Goal: Task Accomplishment & Management: Manage account settings

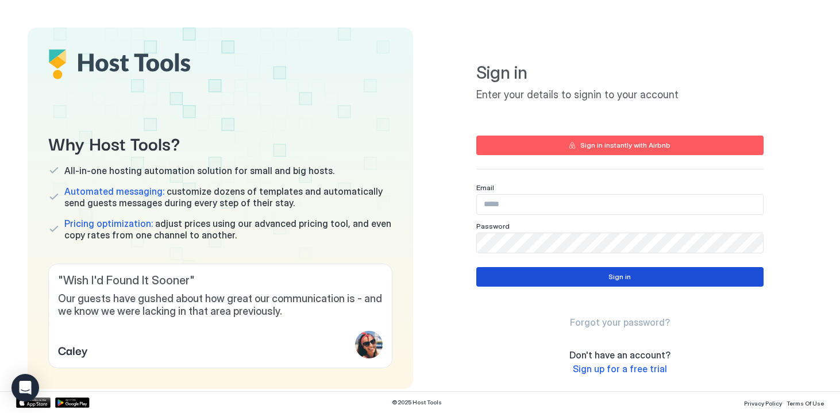
type input "**********"
click at [583, 276] on button "Sign in" at bounding box center [619, 277] width 287 height 20
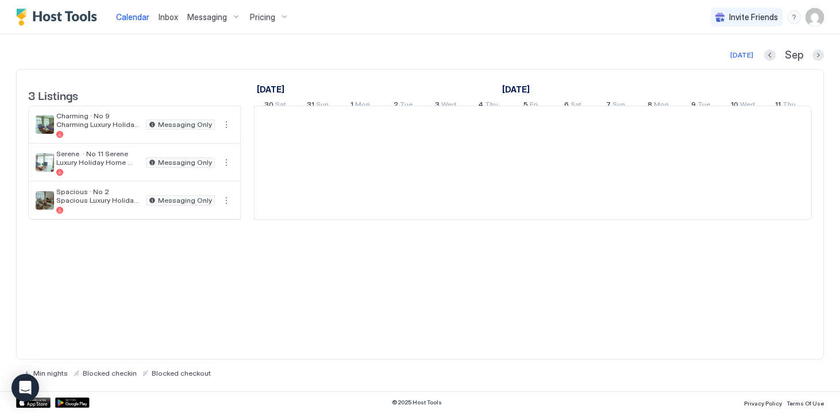
scroll to position [0, 638]
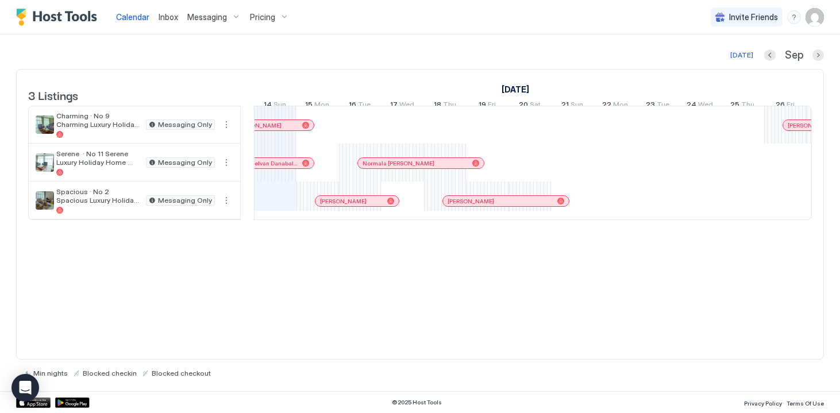
click at [203, 18] on span "Messaging" at bounding box center [207, 17] width 40 height 10
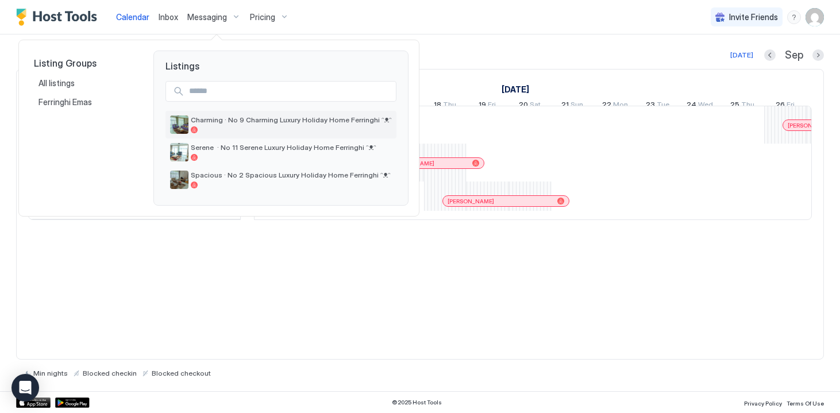
click at [222, 118] on span "Charming · No 9 Charming Luxury Holiday Home Ferringhi ᵔᴥᵔ" at bounding box center [291, 119] width 201 height 9
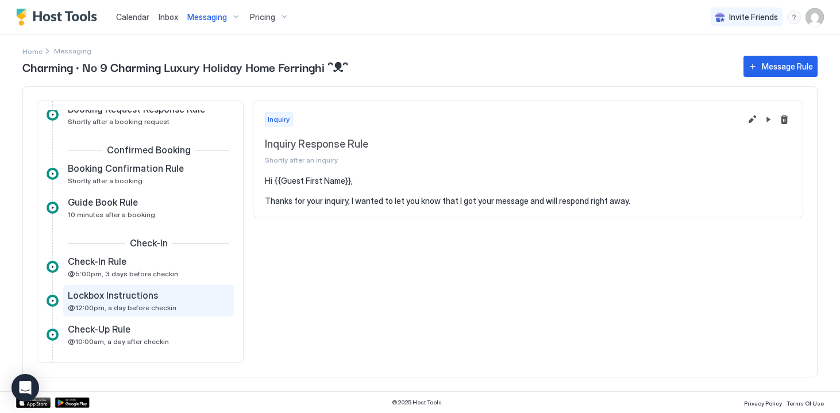
scroll to position [185, 0]
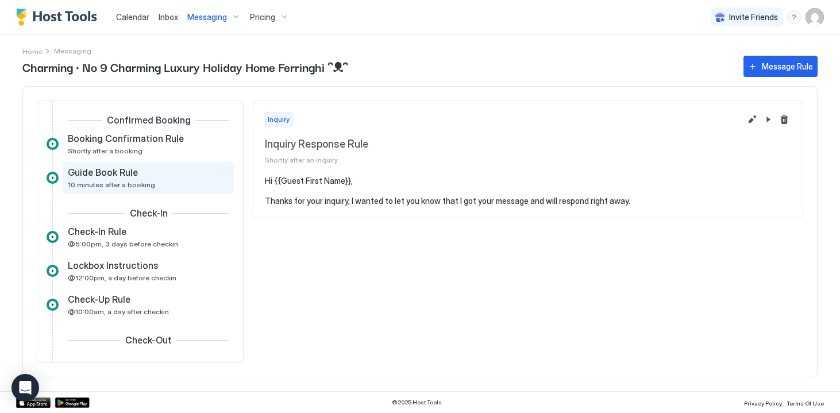
click at [117, 179] on div "Guide Book Rule 10 minutes after a booking" at bounding box center [140, 178] width 145 height 22
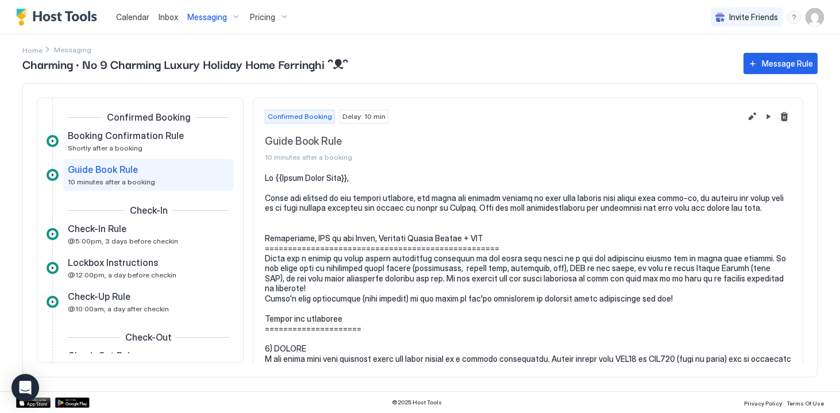
click at [293, 141] on span "Guide Book Rule" at bounding box center [503, 141] width 476 height 13
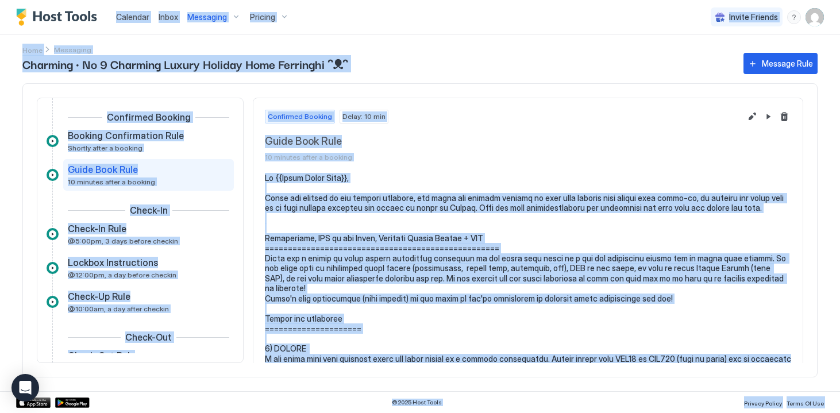
click at [296, 146] on span "Guide Book Rule" at bounding box center [503, 141] width 476 height 13
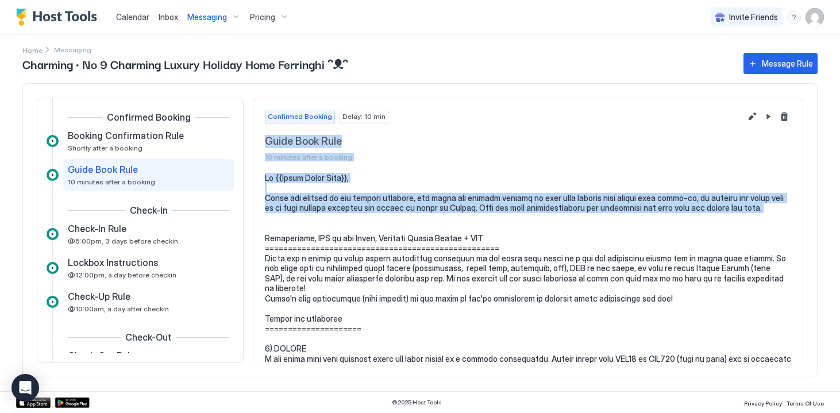
drag, startPoint x: 265, startPoint y: 142, endPoint x: 471, endPoint y: 222, distance: 220.3
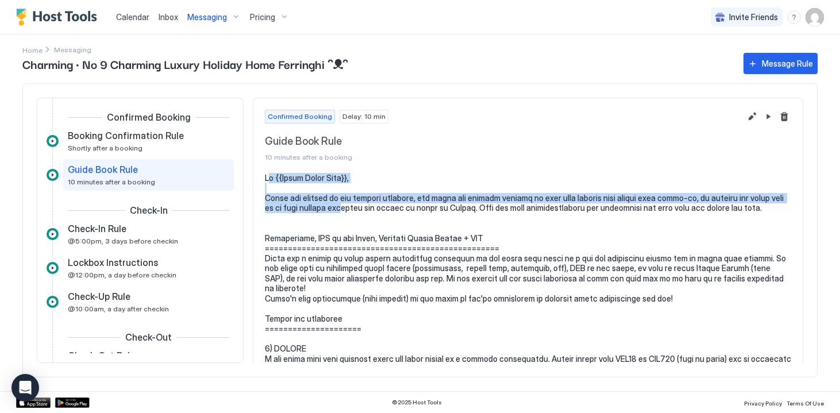
drag, startPoint x: 268, startPoint y: 177, endPoint x: 359, endPoint y: 212, distance: 97.8
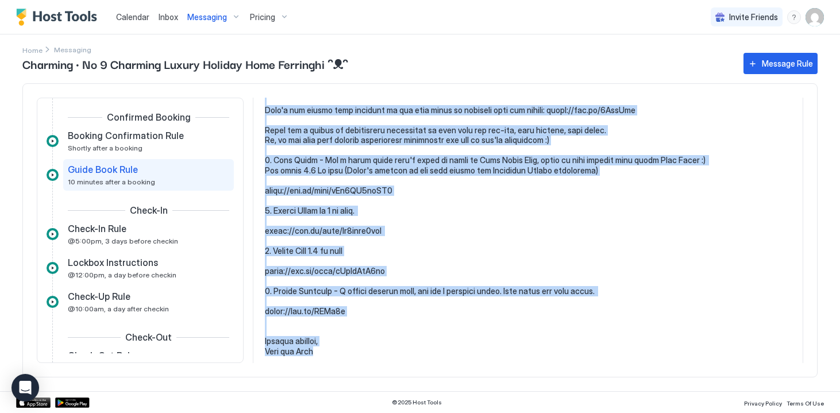
scroll to position [1219, 0]
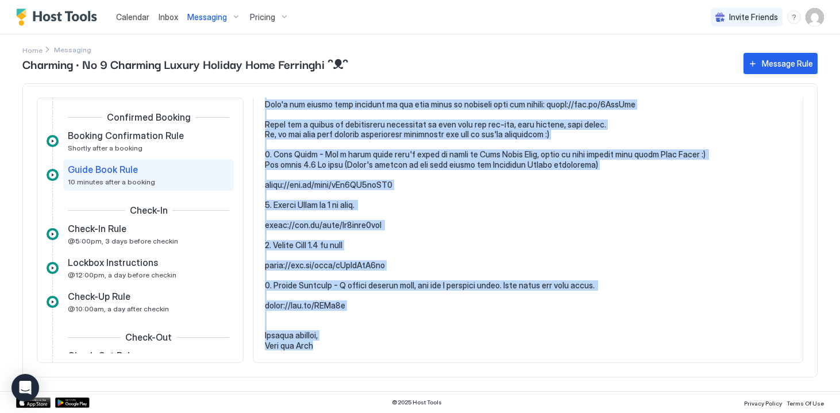
drag, startPoint x: 265, startPoint y: 177, endPoint x: 413, endPoint y: 345, distance: 224.1
copy pre "Hi {{Guest First Name}}, These are already in our welcome brochure, but since o…"
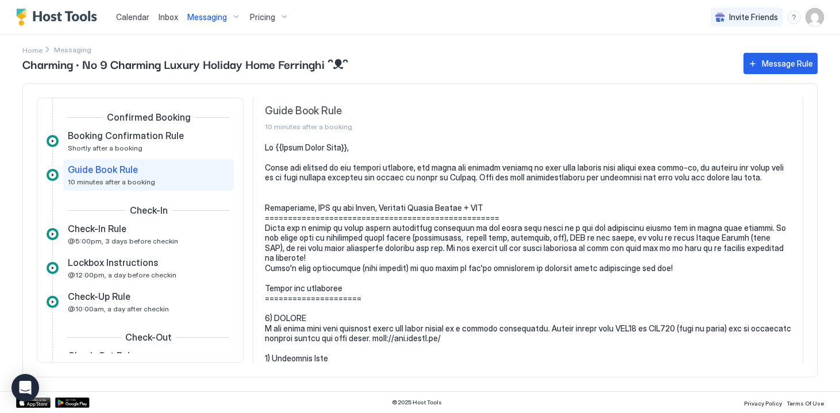
scroll to position [34, 0]
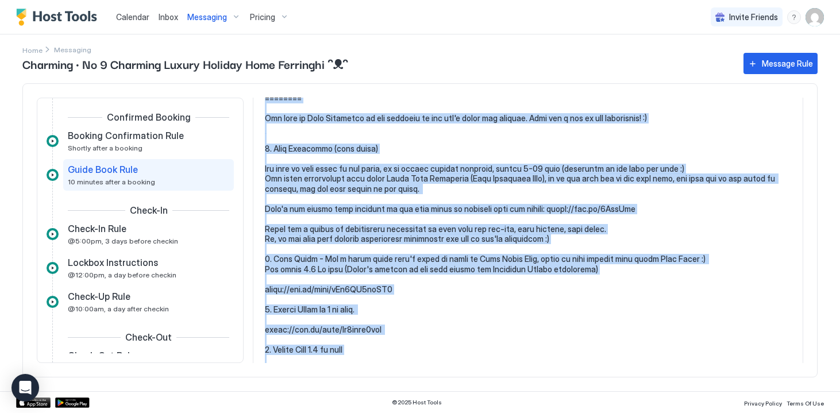
scroll to position [1219, 0]
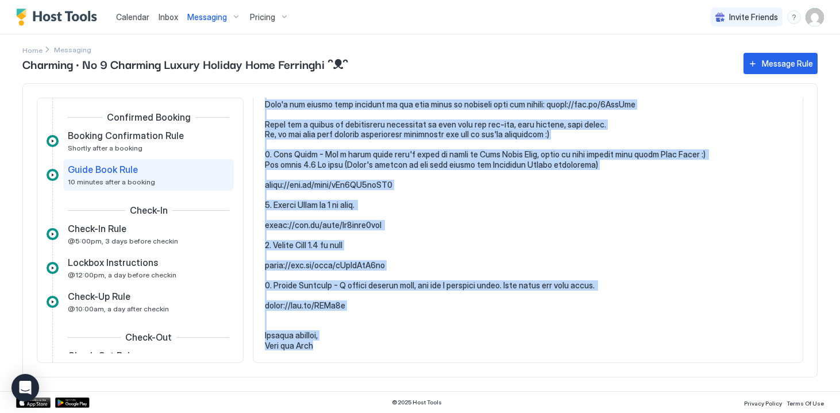
drag, startPoint x: 265, startPoint y: 145, endPoint x: 503, endPoint y: 384, distance: 337.0
click at [503, 384] on div "Charming · No 9 Charming Luxury Holiday Home Ferringhi ᵔᴥᵔ Message Rule Inquiry…" at bounding box center [419, 221] width 795 height 341
copy pre "Hi {{Guest First Name}}, These are already in our welcome brochure, but since o…"
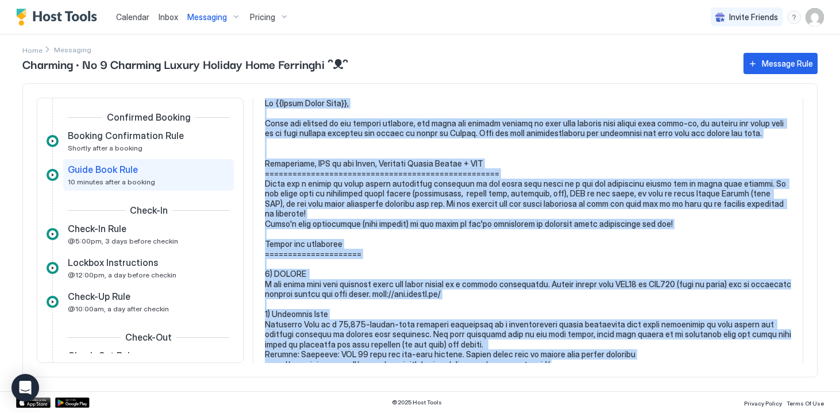
scroll to position [0, 0]
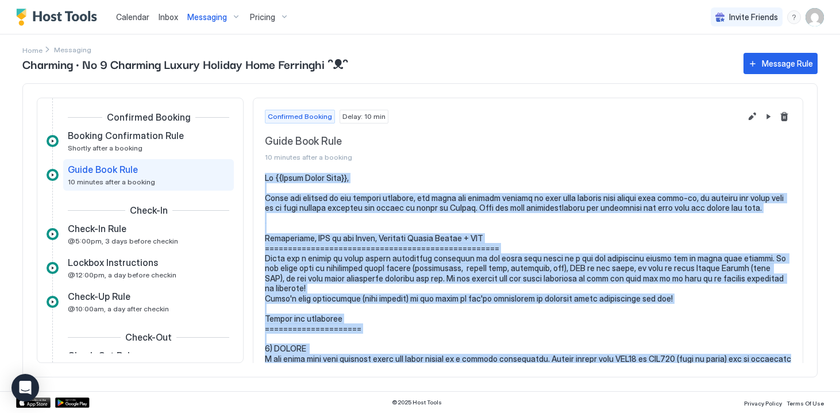
drag, startPoint x: 337, startPoint y: 344, endPoint x: 260, endPoint y: 176, distance: 185.3
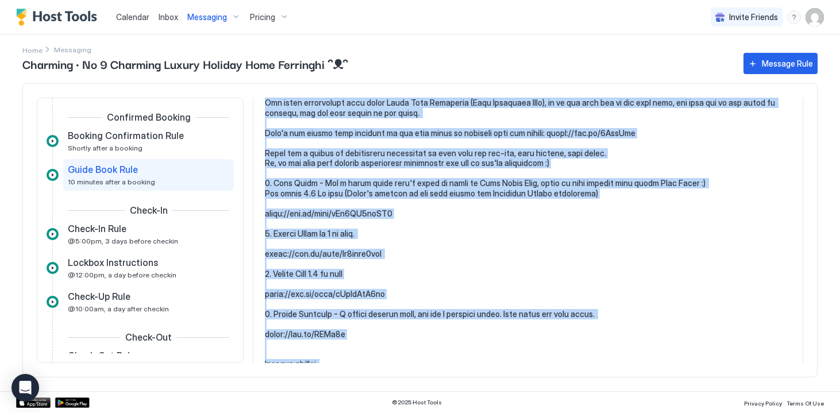
scroll to position [1219, 0]
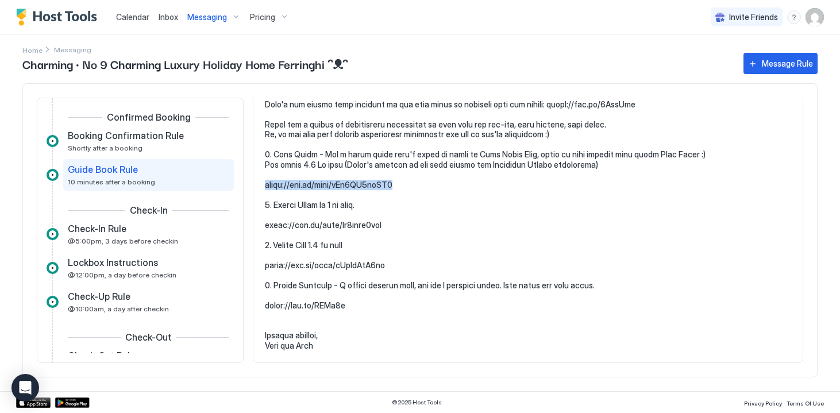
drag, startPoint x: 404, startPoint y: 184, endPoint x: 253, endPoint y: 183, distance: 151.6
copy pre "[URL][DOMAIN_NAME]"
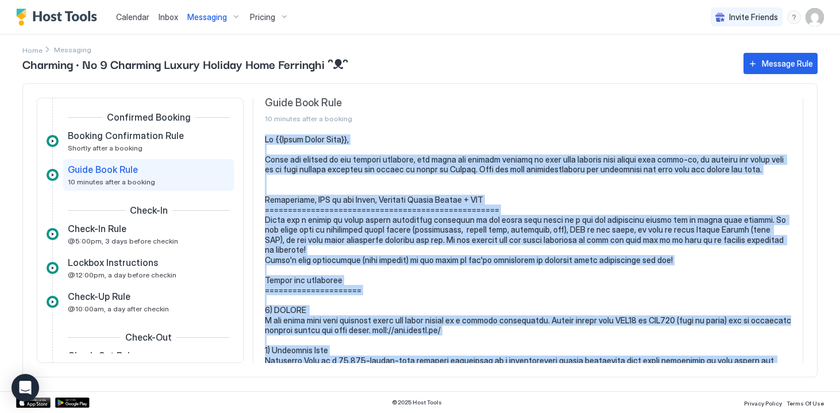
scroll to position [0, 0]
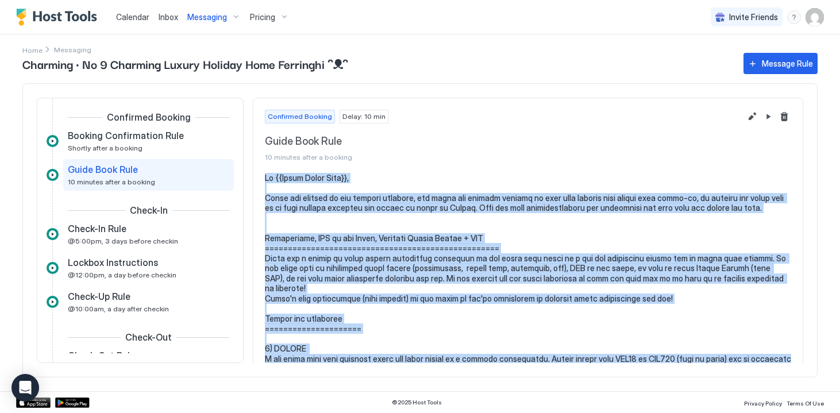
drag, startPoint x: 341, startPoint y: 343, endPoint x: 265, endPoint y: 180, distance: 179.9
click at [745, 120] on button "Edit message rule" at bounding box center [752, 117] width 14 height 14
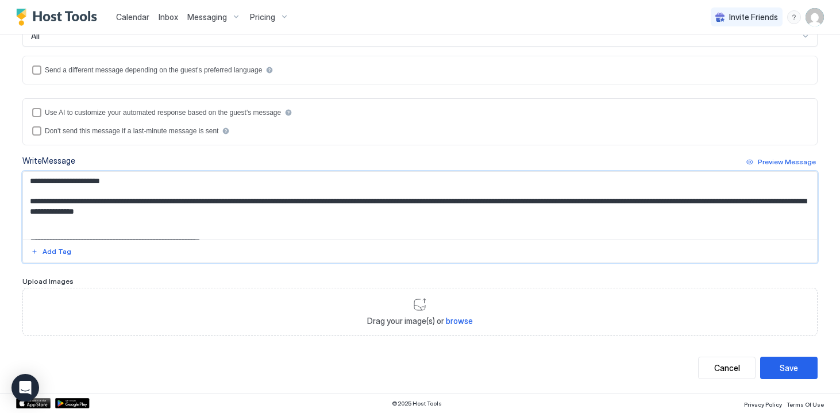
click at [412, 203] on textarea "Input Field" at bounding box center [420, 206] width 794 height 68
paste textarea "**********"
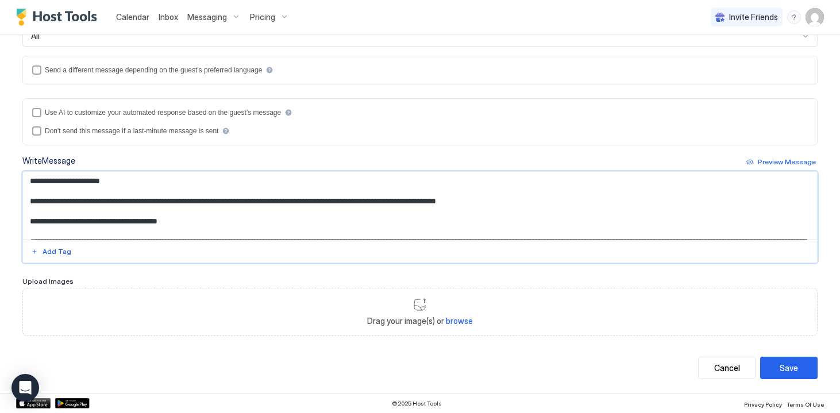
scroll to position [700, 0]
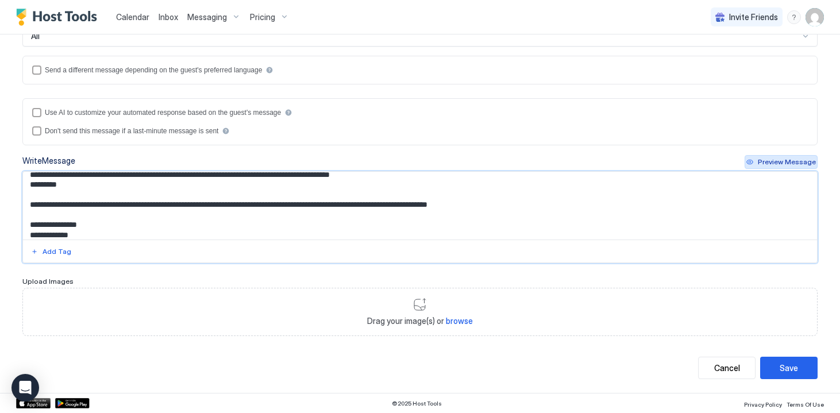
click at [773, 158] on div "Preview Message" at bounding box center [786, 162] width 58 height 10
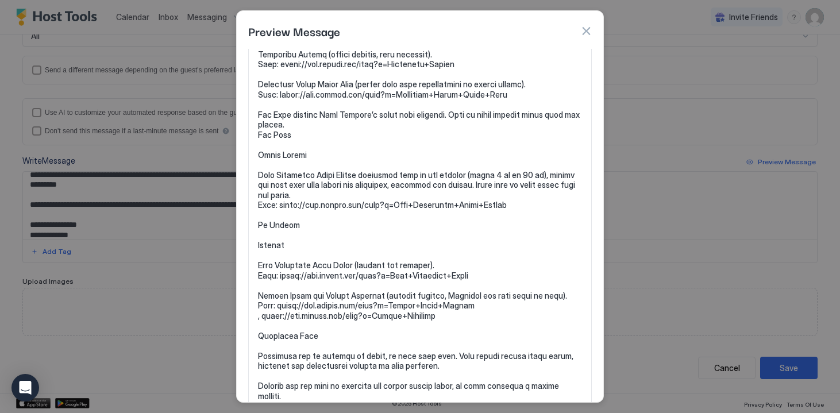
scroll to position [542, 0]
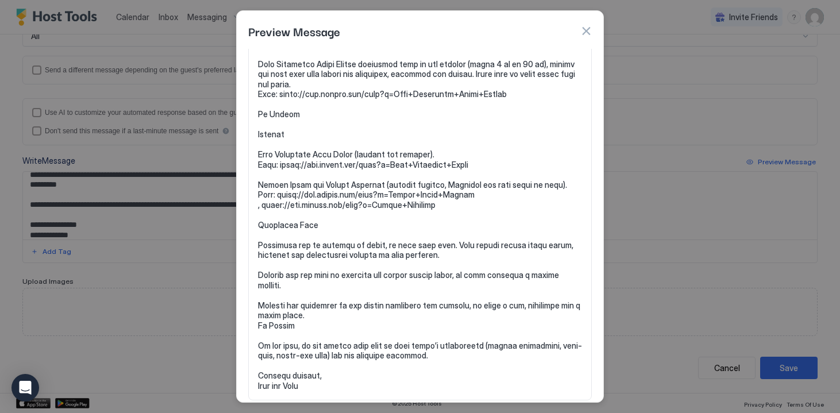
click at [589, 31] on button "button" at bounding box center [585, 30] width 11 height 11
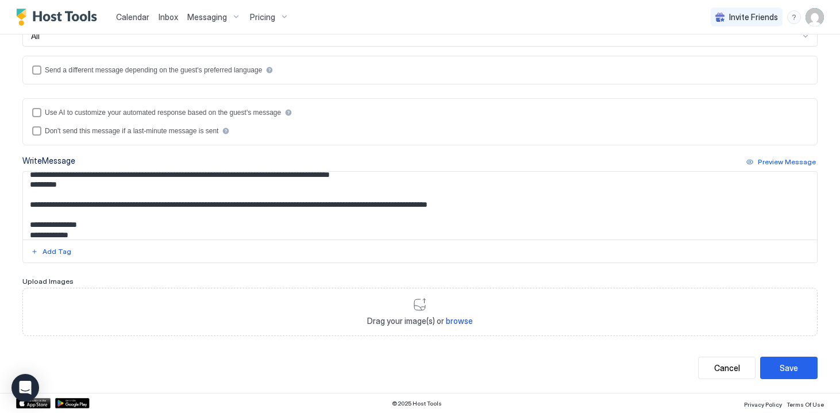
click at [270, 194] on textarea "Input Field" at bounding box center [420, 206] width 794 height 68
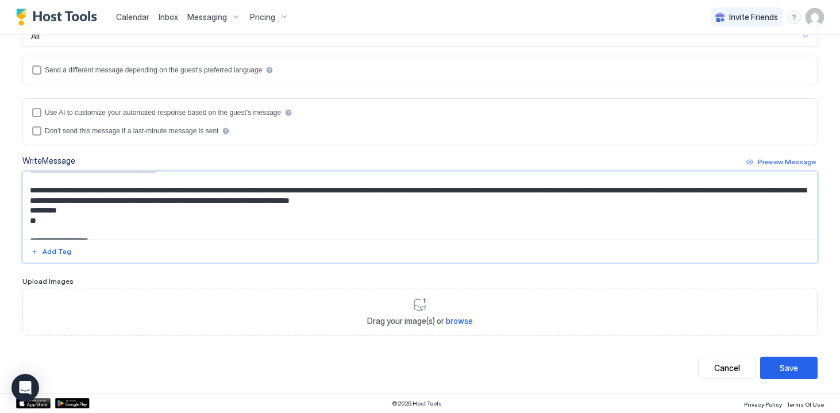
scroll to position [60, 0]
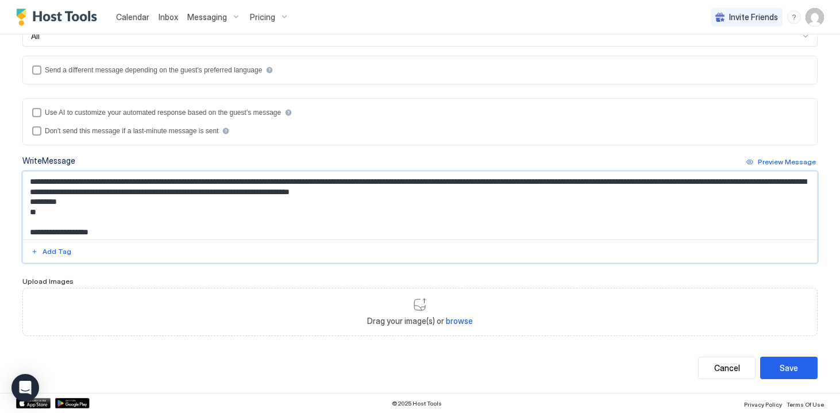
type textarea "**********"
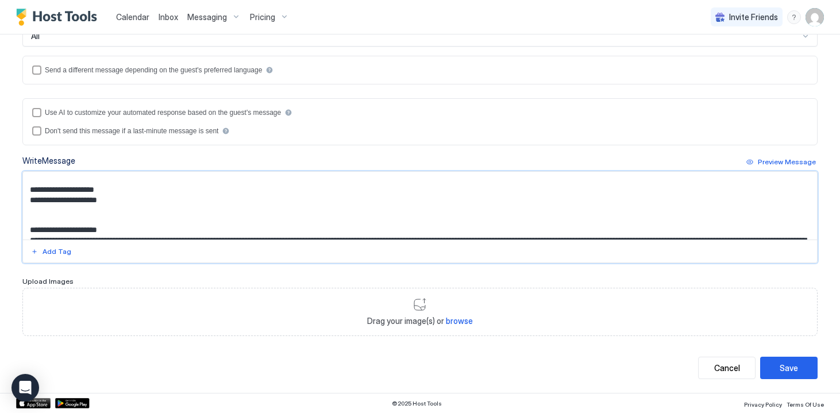
scroll to position [233, 0]
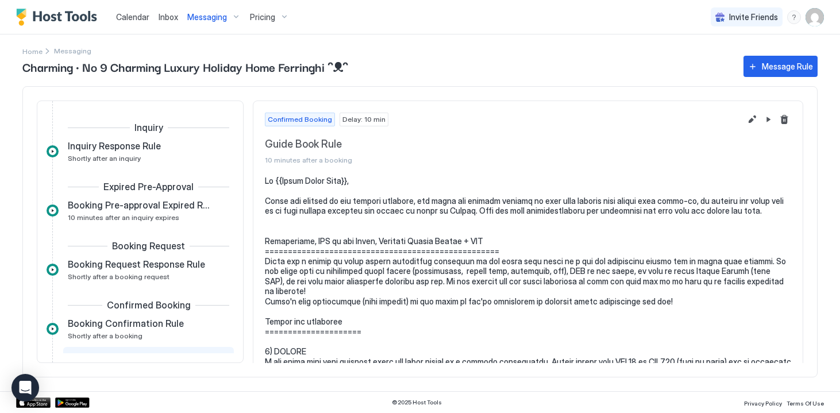
scroll to position [131, 0]
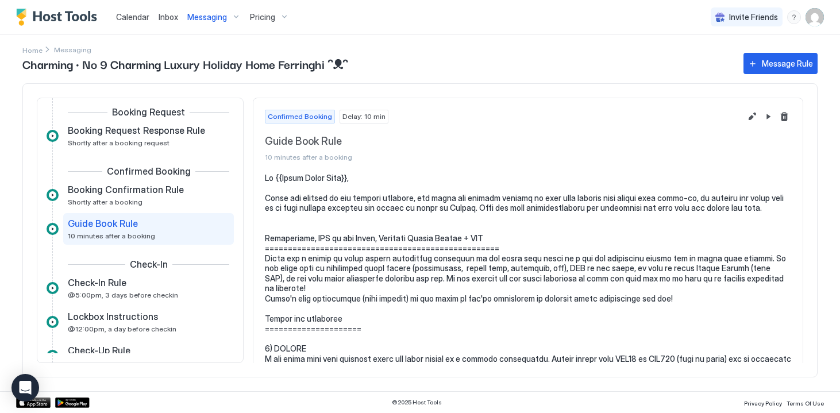
click at [745, 117] on button "Edit message rule" at bounding box center [752, 117] width 14 height 14
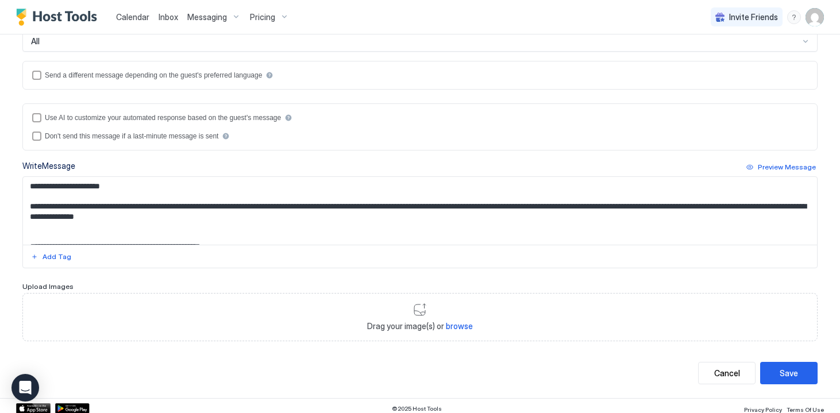
scroll to position [246, 0]
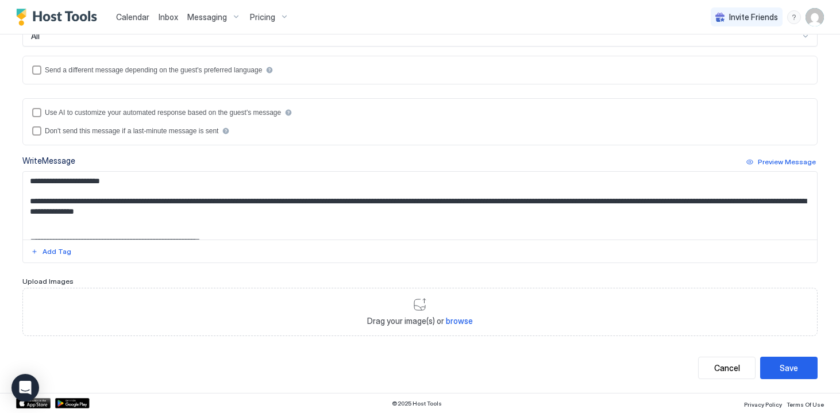
click at [382, 210] on textarea "Input Field" at bounding box center [420, 206] width 794 height 68
paste textarea "**********"
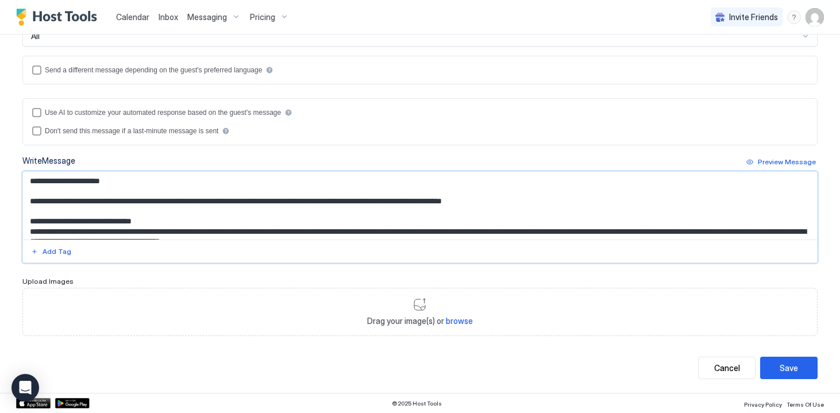
scroll to position [338, 0]
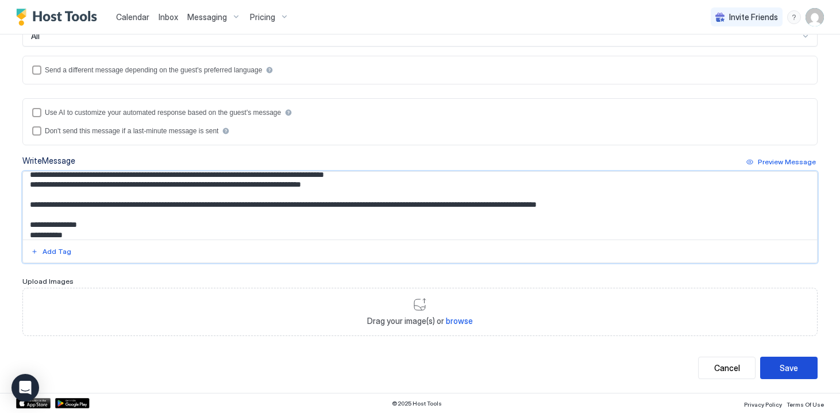
type textarea "**********"
click at [779, 365] on div "Save" at bounding box center [788, 368] width 18 height 12
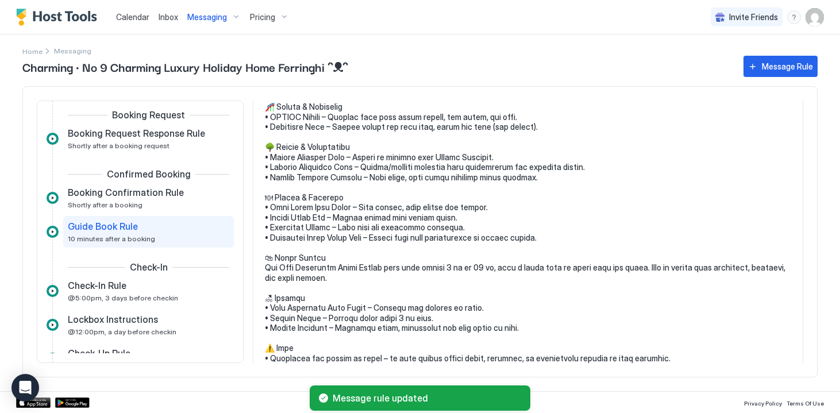
scroll to position [169, 0]
